Goal: Task Accomplishment & Management: Manage account settings

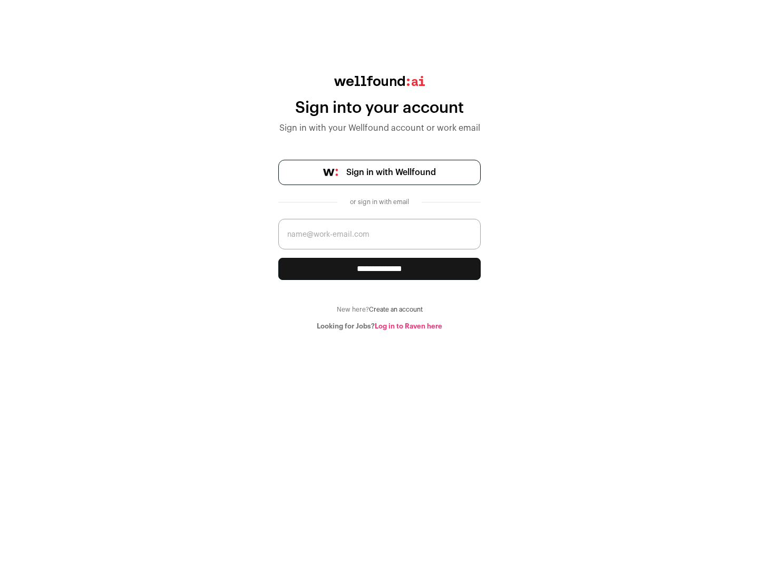
click at [391, 172] on span "Sign in with Wellfound" at bounding box center [391, 172] width 90 height 13
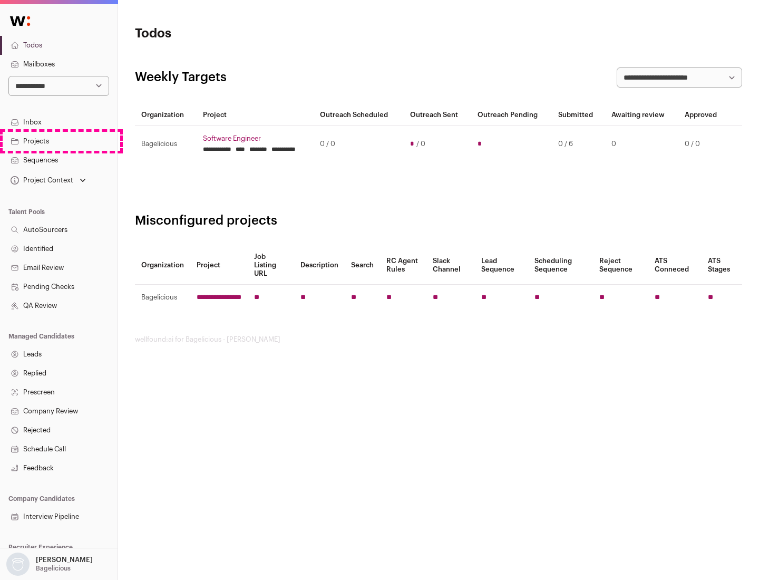
click at [59, 141] on link "Projects" at bounding box center [59, 141] width 118 height 19
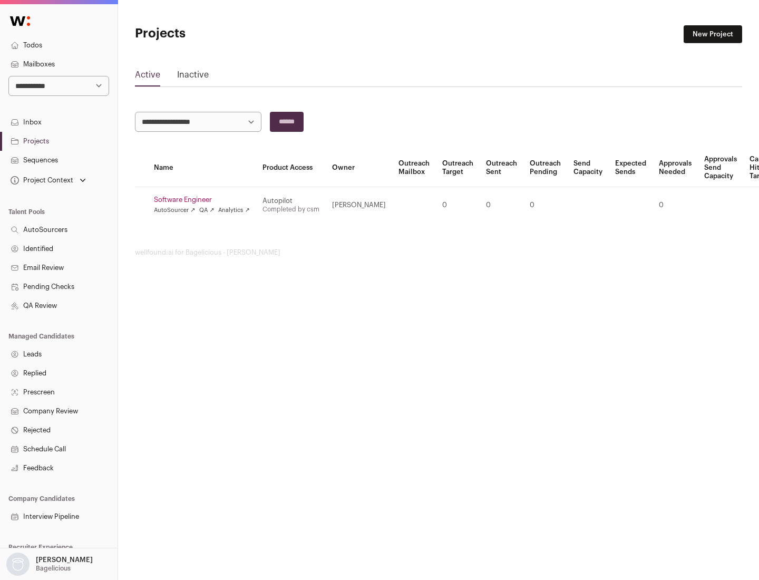
click at [205, 200] on link "Software Engineer" at bounding box center [202, 200] width 96 height 8
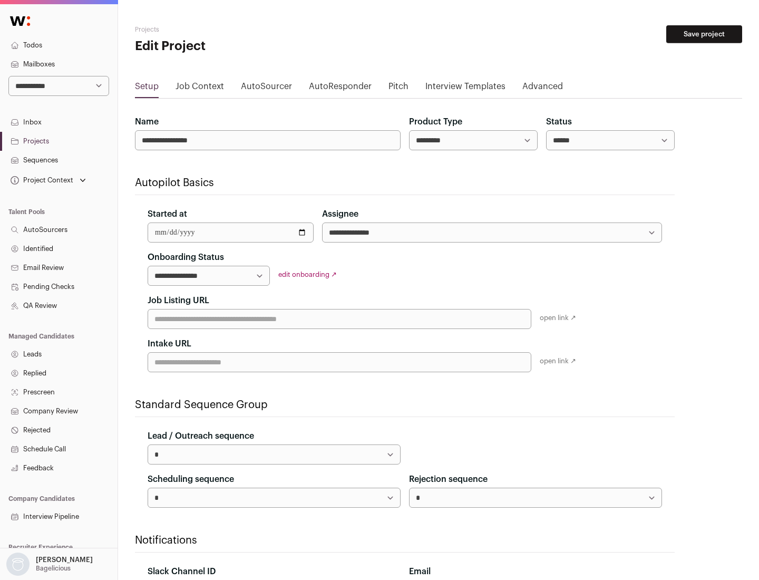
click at [704, 34] on button "Save project" at bounding box center [704, 34] width 76 height 18
